Goal: Task Accomplishment & Management: Manage account settings

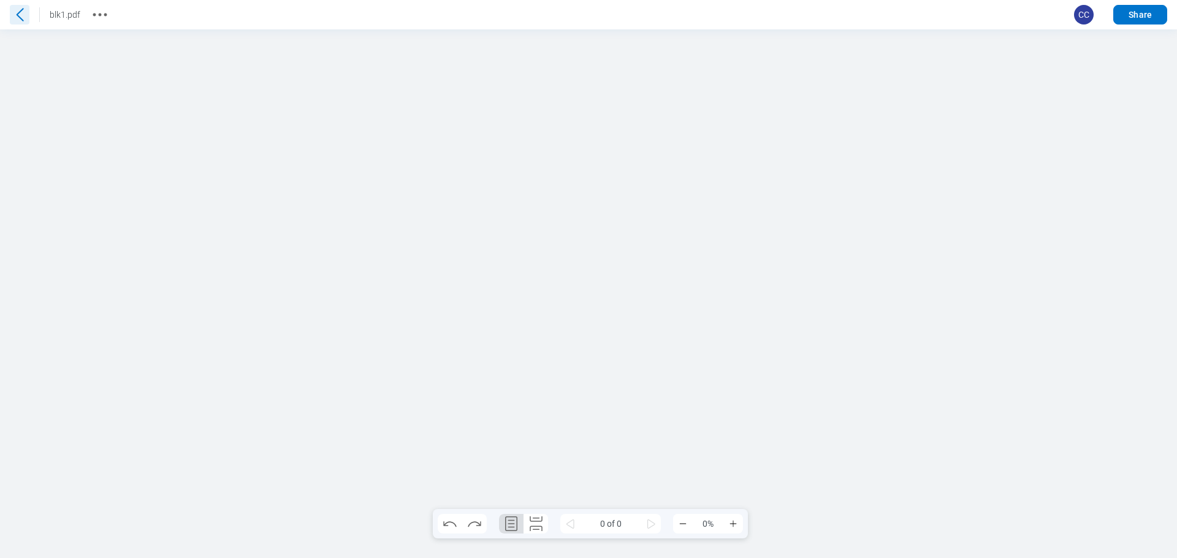
click at [26, 15] on icon at bounding box center [20, 15] width 20 height 20
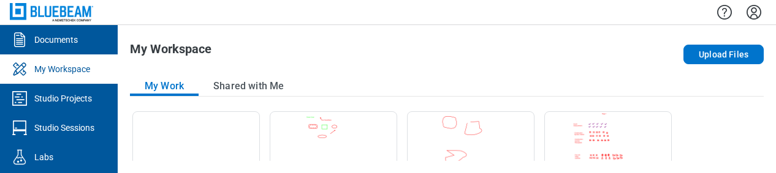
drag, startPoint x: 770, startPoint y: 173, endPoint x: 758, endPoint y: 189, distance: 20.1
click at [758, 173] on html "Documents My Workspace Studio Projects Studio Sessions Labs My Workspace Upload…" at bounding box center [388, 86] width 776 height 173
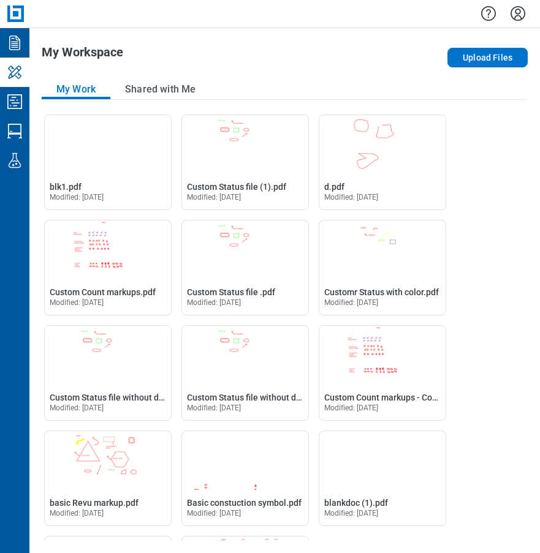
click at [274, 67] on div "My Workspace" at bounding box center [188, 57] width 292 height 25
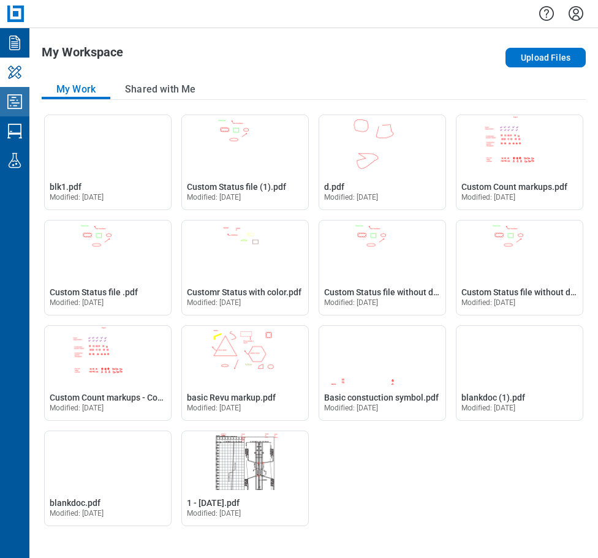
click at [14, 105] on icon "Studio Projects" at bounding box center [14, 101] width 15 height 15
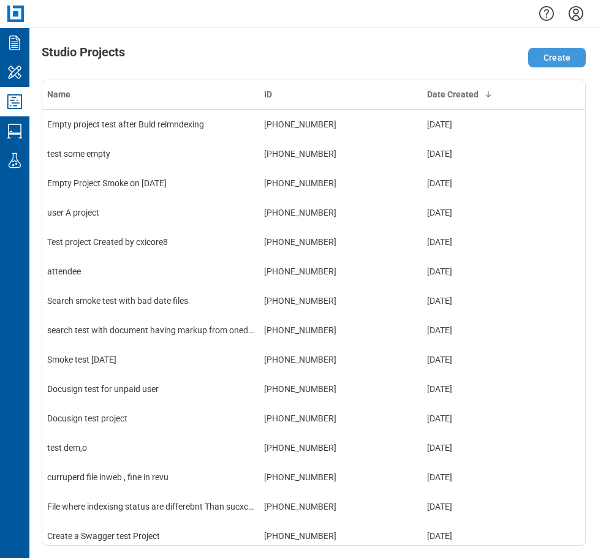
click at [556, 59] on button "Create" at bounding box center [557, 58] width 58 height 20
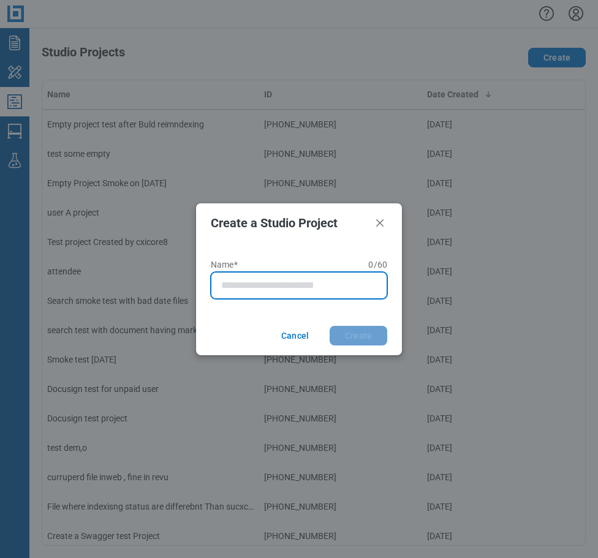
click at [265, 284] on input "Name* 0 of 60 characters 0 / 60" at bounding box center [301, 285] width 161 height 15
type input "**********"
click at [330, 326] on button "Create" at bounding box center [359, 336] width 58 height 20
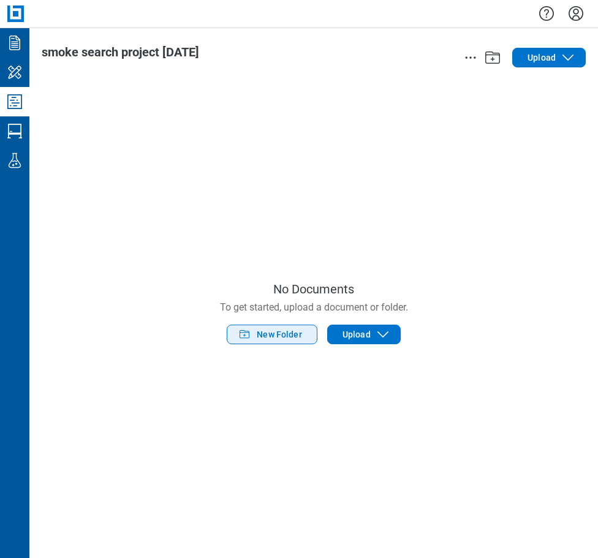
click at [251, 329] on icon "button" at bounding box center [244, 334] width 15 height 15
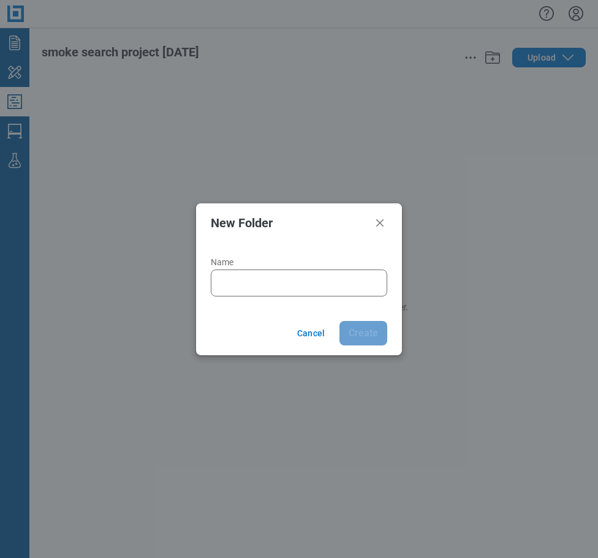
click at [216, 278] on div at bounding box center [299, 283] width 177 height 27
click at [227, 279] on input "Name" at bounding box center [301, 283] width 161 height 15
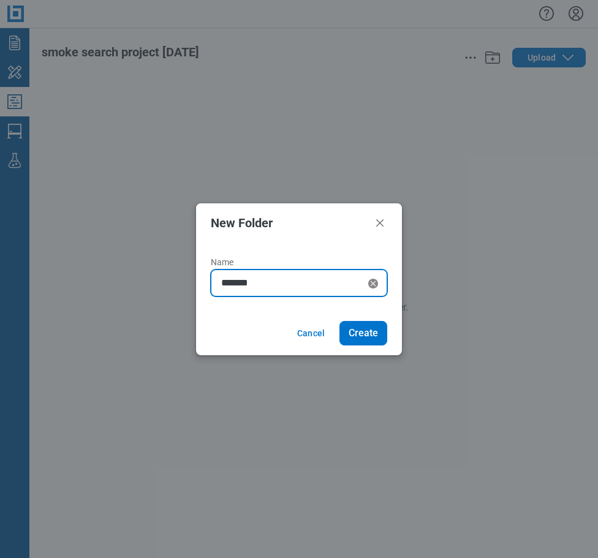
type input "*******"
click at [340, 321] on button "Create" at bounding box center [364, 333] width 48 height 25
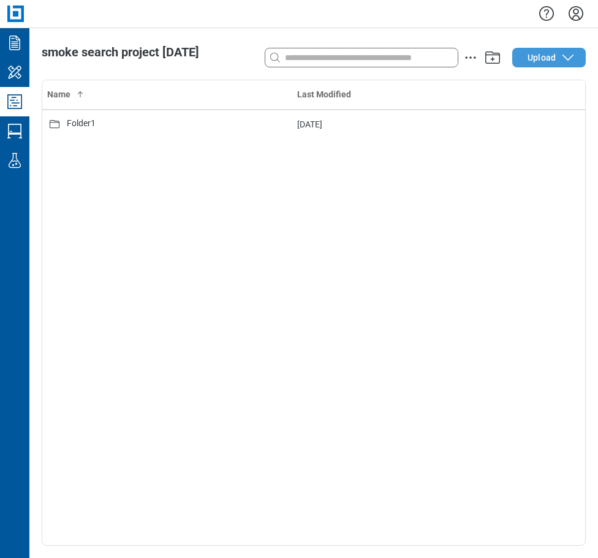
click at [547, 53] on span "Upload" at bounding box center [542, 57] width 28 height 12
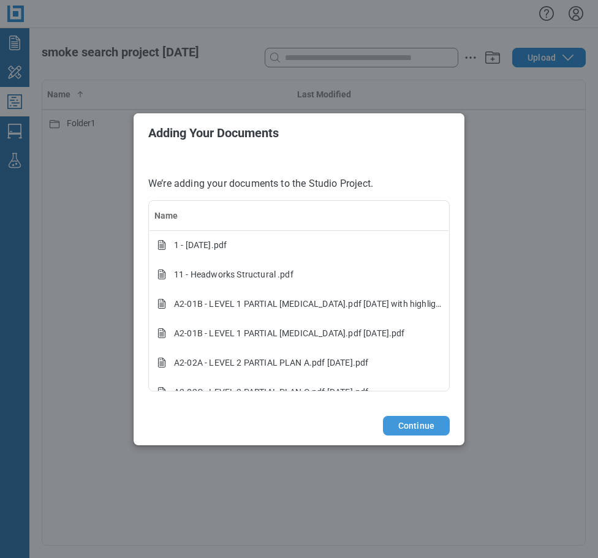
click at [410, 424] on button "Continue" at bounding box center [416, 426] width 67 height 20
